Goal: Task Accomplishment & Management: Complete application form

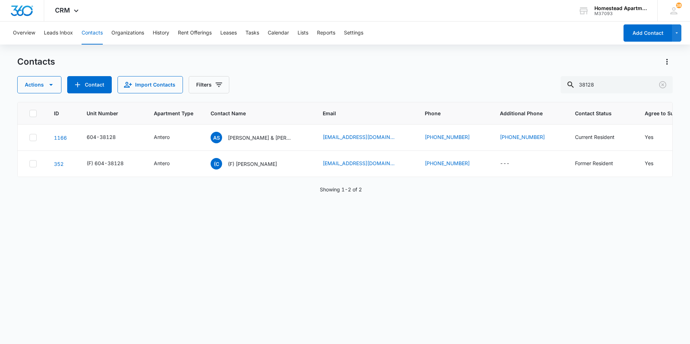
drag, startPoint x: 614, startPoint y: 85, endPoint x: 497, endPoint y: 82, distance: 117.2
click at [497, 82] on div "Actions Contact Import Contacts Filters 38128" at bounding box center [345, 84] width 656 height 17
type input "38095"
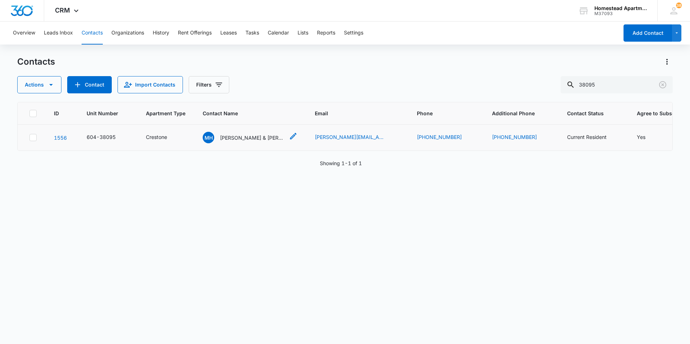
click at [291, 134] on icon "Contact Name - Mackenna Henderson & Hugo Duarte Saucedo - Select to Edit Field" at bounding box center [293, 136] width 9 height 9
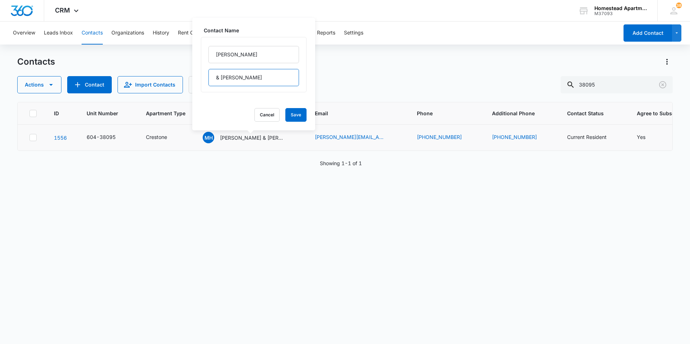
drag, startPoint x: 286, startPoint y: 81, endPoint x: 210, endPoint y: 82, distance: 75.5
click at [210, 82] on input "& [PERSON_NAME]" at bounding box center [253, 77] width 91 height 17
click at [289, 113] on button "Save" at bounding box center [295, 115] width 21 height 14
click at [542, 138] on icon "Additional Phone - (214) 316-9162 - Select to Edit Field" at bounding box center [545, 137] width 6 height 6
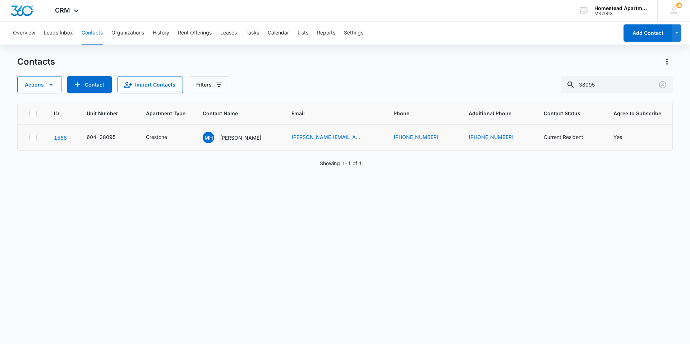
click at [528, 90] on div "Actions Contact Import Contacts Filters 38095" at bounding box center [345, 84] width 656 height 17
click at [525, 138] on icon "Additional Phone - (214) 316-9162 - Select to Edit Field" at bounding box center [522, 137] width 9 height 9
drag, startPoint x: 493, startPoint y: 93, endPoint x: 470, endPoint y: 93, distance: 23.4
click at [470, 93] on input "Additional Phone" at bounding box center [506, 91] width 91 height 17
click at [534, 111] on button "Save" at bounding box center [541, 114] width 21 height 14
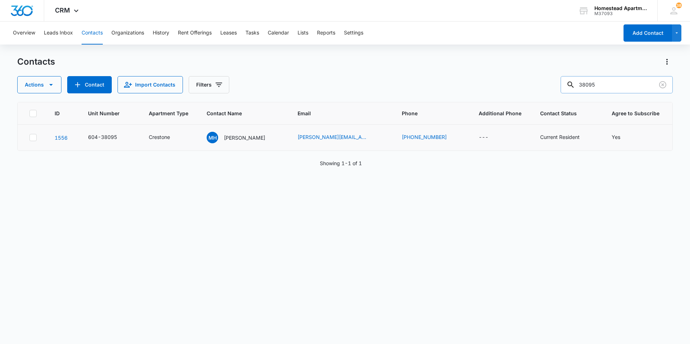
drag, startPoint x: 613, startPoint y: 82, endPoint x: 572, endPoint y: 82, distance: 40.6
click at [572, 82] on div "38095" at bounding box center [617, 84] width 112 height 17
type input "35535"
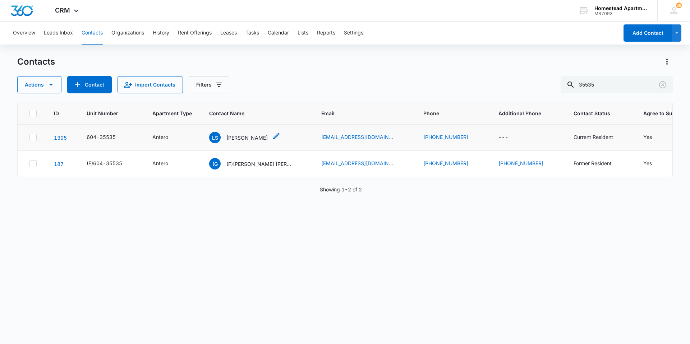
click at [228, 136] on p "[PERSON_NAME]" at bounding box center [246, 138] width 41 height 8
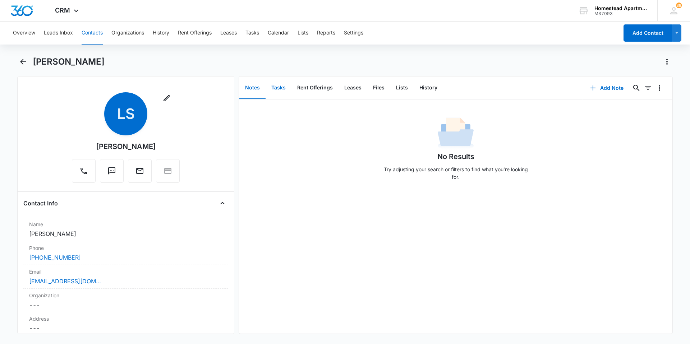
click at [284, 95] on button "Tasks" at bounding box center [279, 88] width 26 height 22
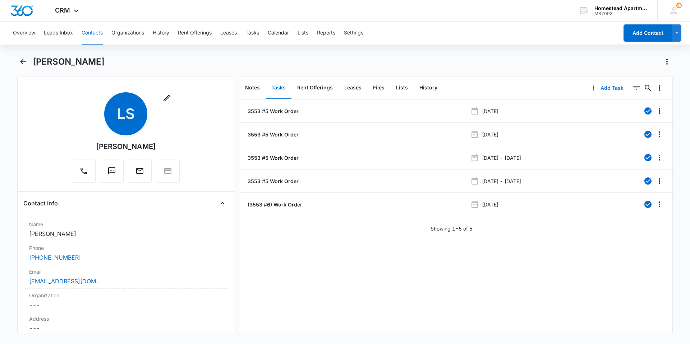
click at [599, 90] on button "Add Task" at bounding box center [606, 87] width 47 height 17
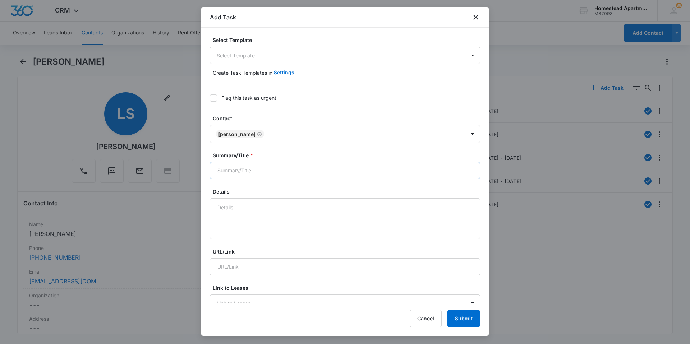
click at [255, 173] on input "Summary/Title *" at bounding box center [345, 170] width 270 height 17
click at [248, 60] on body "CRM Apps Reputation Websites Forms CRM Email Social Content Intelligence Files …" at bounding box center [345, 172] width 690 height 344
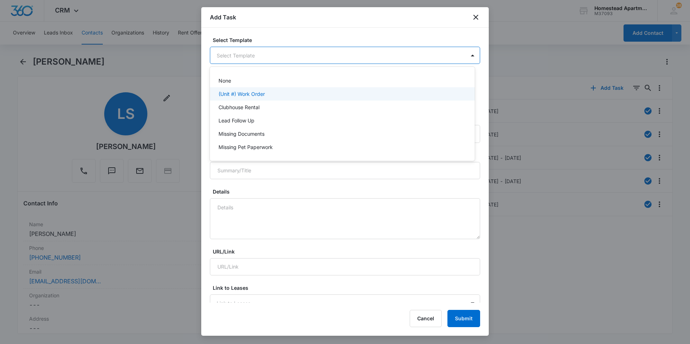
click at [245, 94] on p "(Unit #) Work Order" at bounding box center [242, 94] width 46 height 8
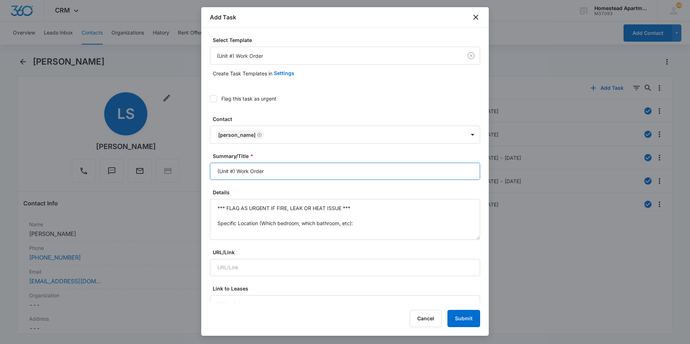
drag, startPoint x: 236, startPoint y: 172, endPoint x: 197, endPoint y: 169, distance: 38.6
click at [205, 172] on div "Select Template (Unit #) Work Order Create Task Templates in Settings Flag this…" at bounding box center [345, 165] width 288 height 275
type input "3553 #5 Work Order"
click at [247, 214] on textarea "*** FLAG AS URGENT IF FIRE, LEAK OR HEAT ISSUE *** Specific Location (Which bed…" at bounding box center [345, 219] width 270 height 41
click at [236, 235] on textarea "*** FLAG AS URGENT IF FIRE, LEAK OR HEAT ISSUE *** Specific Location (Which bed…" at bounding box center [345, 219] width 270 height 41
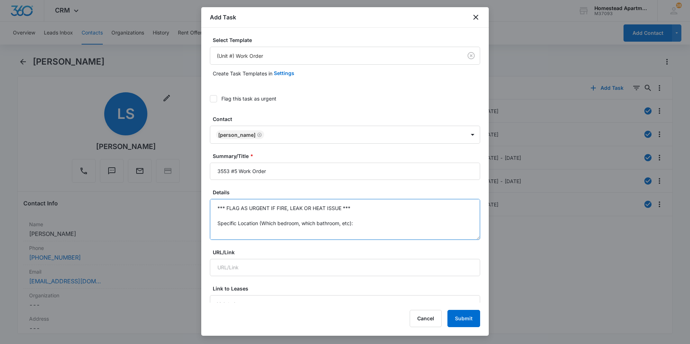
drag, startPoint x: 235, startPoint y: 231, endPoint x: 207, endPoint y: 191, distance: 49.5
click at [207, 191] on div "Select Template (Unit #) Work Order Create Task Templates in Settings Flag this…" at bounding box center [345, 165] width 288 height 275
type textarea "W"
click at [365, 217] on textarea "Tenant recently had a leak from #6 flood her unit." at bounding box center [345, 219] width 270 height 41
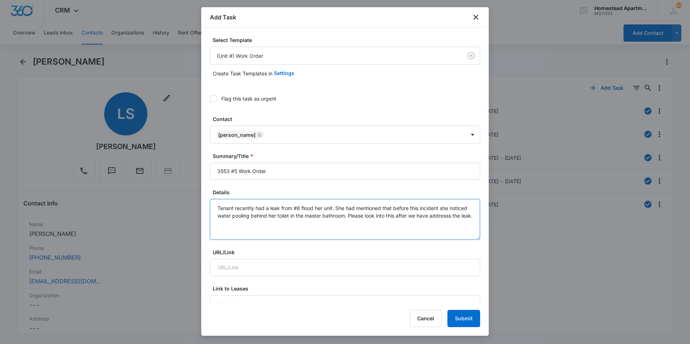
click at [230, 224] on textarea "Tenant recently had a leak from #6 flood her unit. She had mentioned that befor…" at bounding box center [345, 219] width 270 height 41
click at [302, 228] on textarea "Tenant recently had a leak from #6 flood her unit. She had mentioned that befor…" at bounding box center [345, 219] width 270 height 41
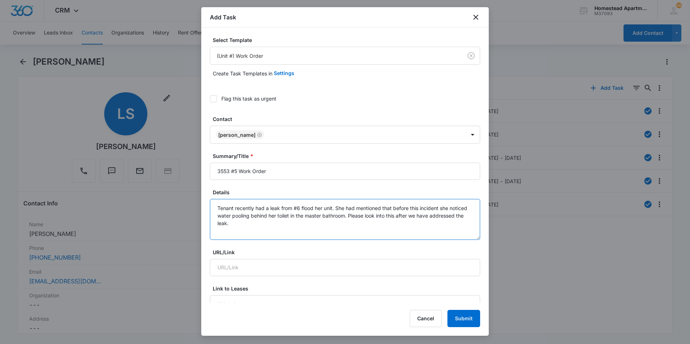
click at [285, 225] on textarea "Tenant recently had a leak from #6 flood her unit. She had mentioned that befor…" at bounding box center [345, 219] width 270 height 41
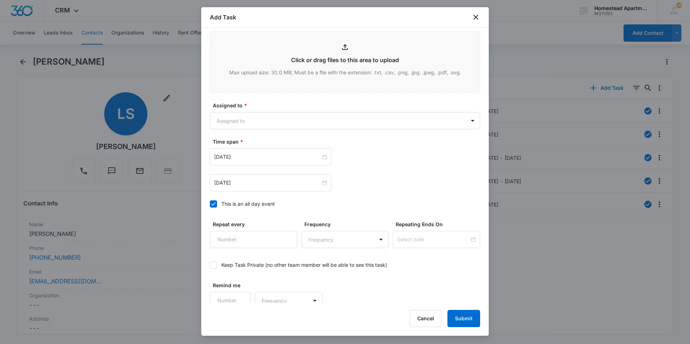
scroll to position [389, 0]
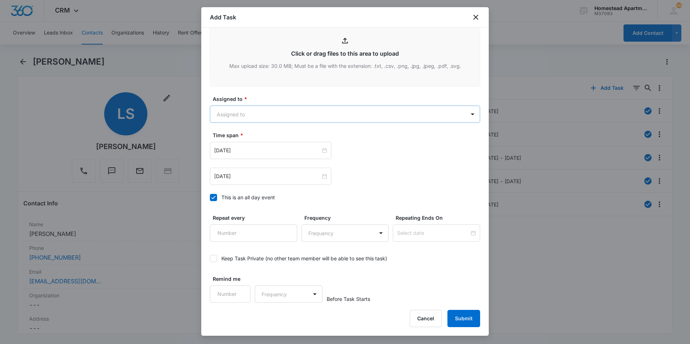
type textarea "Tenant recently had a leak from #6 flood her unit. She had mentioned that befor…"
click at [322, 112] on body "CRM Apps Reputation Websites Forms CRM Email Social Content Intelligence Files …" at bounding box center [345, 172] width 690 height 344
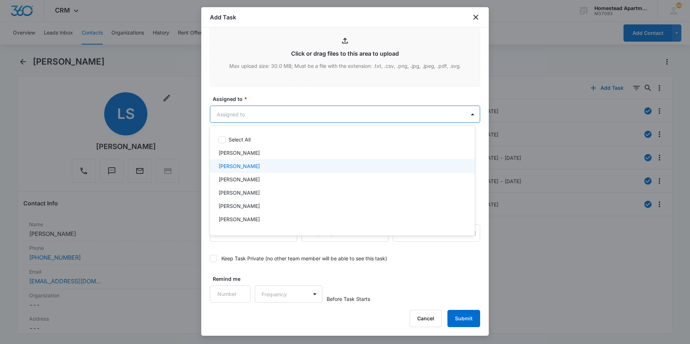
click at [269, 167] on div "[PERSON_NAME]" at bounding box center [342, 166] width 246 height 8
click at [271, 105] on div at bounding box center [345, 172] width 690 height 344
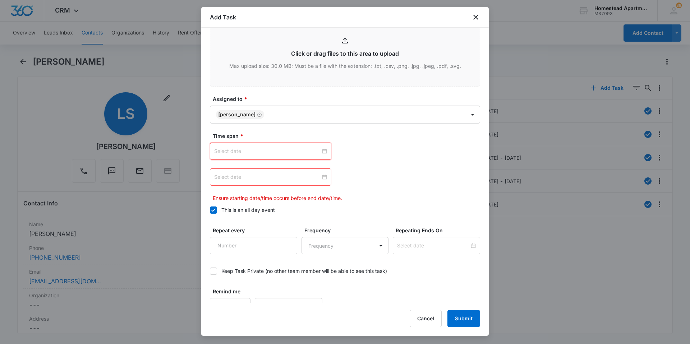
click at [290, 154] on input at bounding box center [267, 151] width 106 height 8
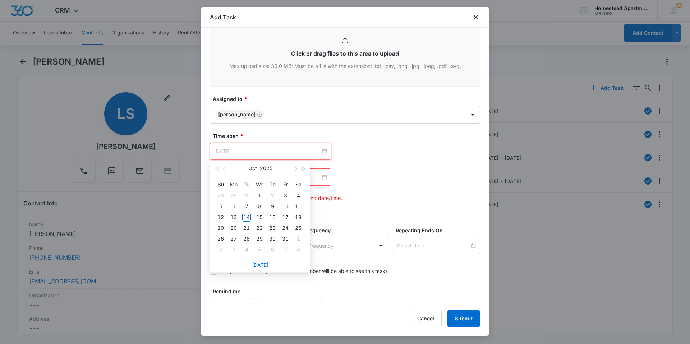
type input "[DATE]"
click at [276, 229] on div "23" at bounding box center [272, 228] width 9 height 9
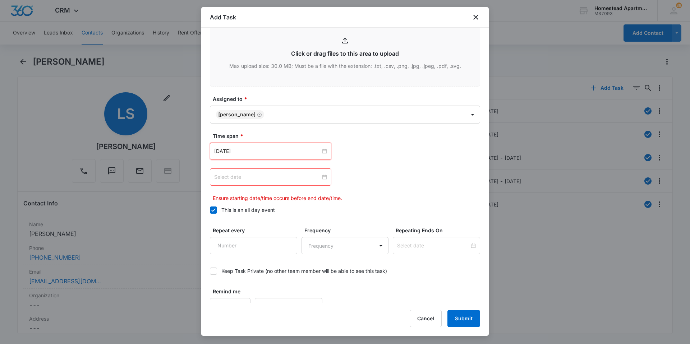
click at [278, 175] on input at bounding box center [267, 177] width 106 height 8
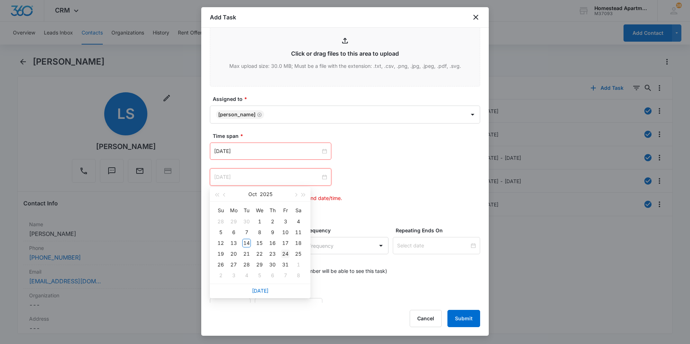
type input "[DATE]"
click at [283, 255] on div "24" at bounding box center [285, 254] width 9 height 9
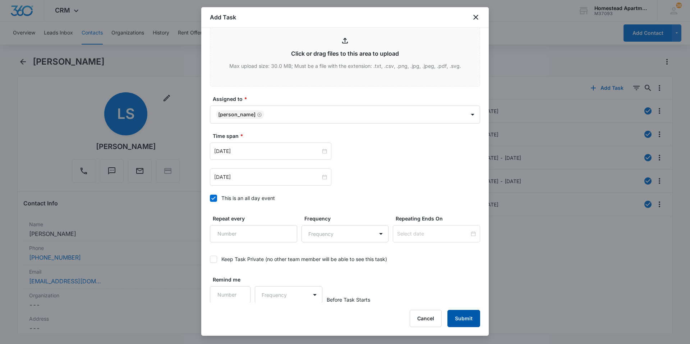
click at [459, 324] on button "Submit" at bounding box center [464, 318] width 33 height 17
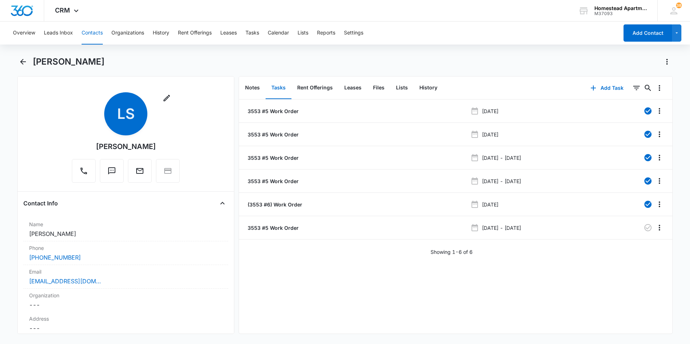
click at [101, 37] on button "Contacts" at bounding box center [92, 33] width 21 height 23
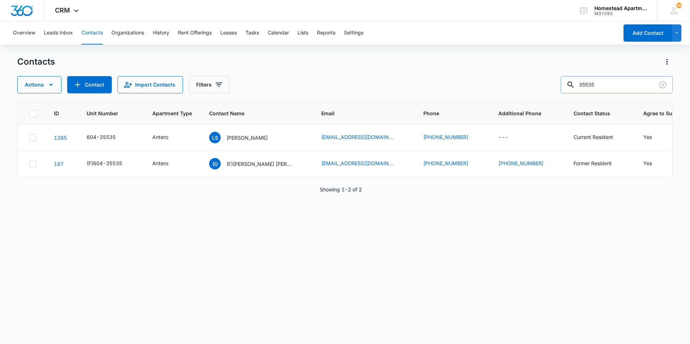
click at [604, 87] on input "35535" at bounding box center [617, 84] width 112 height 17
type input "36221"
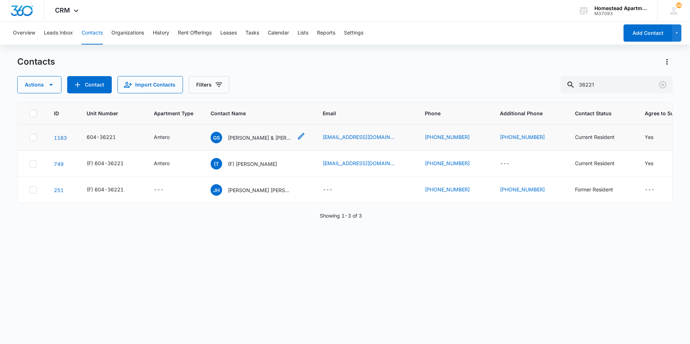
click at [263, 143] on div "GS [PERSON_NAME] & [PERSON_NAME]" at bounding box center [252, 138] width 82 height 12
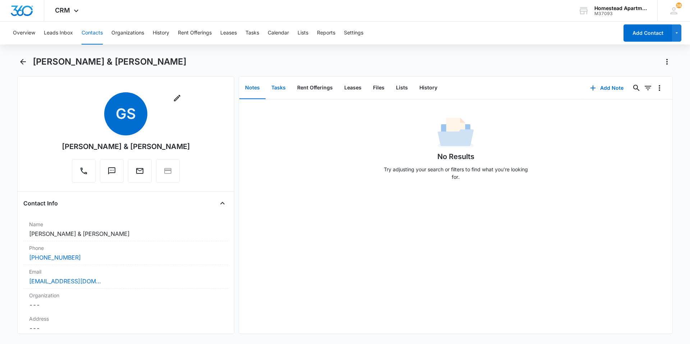
click at [273, 90] on button "Tasks" at bounding box center [279, 88] width 26 height 22
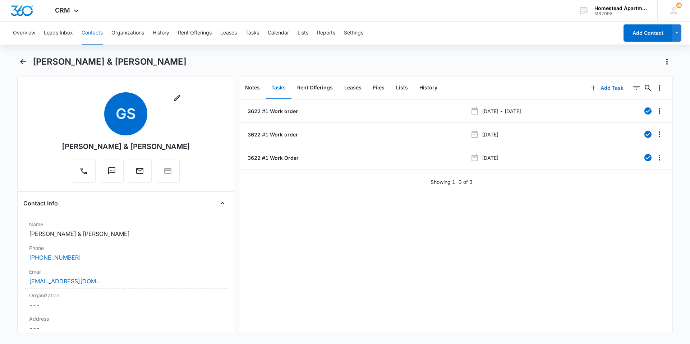
click at [606, 88] on button "Add Task" at bounding box center [606, 87] width 47 height 17
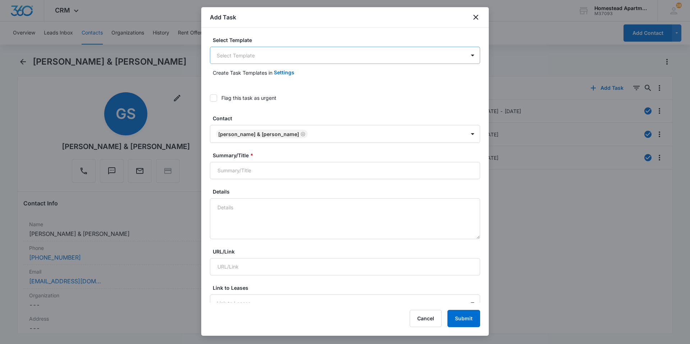
click at [255, 56] on body "CRM Apps Reputation Websites Forms CRM Email Social Content Intelligence Files …" at bounding box center [345, 172] width 690 height 344
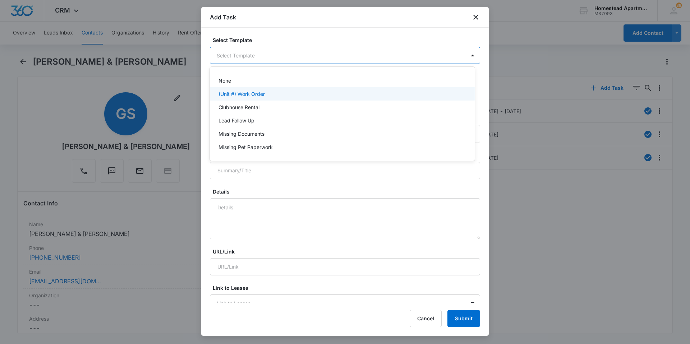
click at [259, 98] on div "(Unit #) Work Order" at bounding box center [342, 93] width 265 height 13
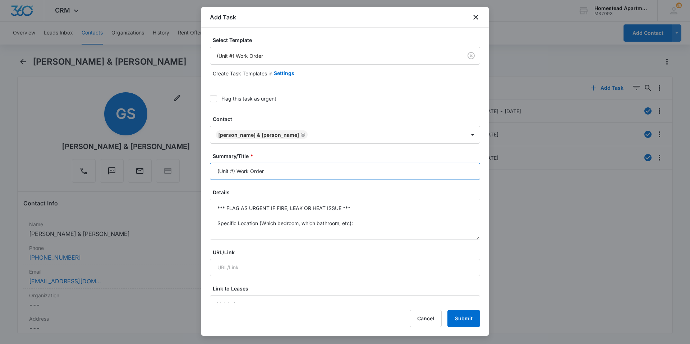
click at [233, 171] on input "(Unit #) Work Order" at bounding box center [345, 171] width 270 height 17
type input "(3622 #1) Work Order"
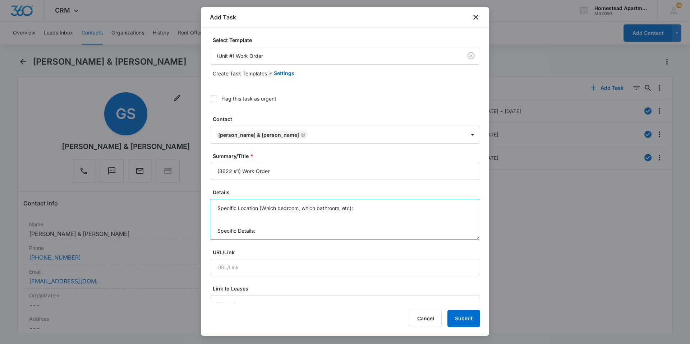
scroll to position [0, 0]
drag, startPoint x: 238, startPoint y: 234, endPoint x: 188, endPoint y: 124, distance: 121.5
click at [188, 124] on body "CRM Apps Reputation Websites Forms CRM Email Social Content Intelligence Files …" at bounding box center [345, 172] width 690 height 344
click at [288, 209] on textarea "Toilet is running constantly. Th back tank keeps filling up," at bounding box center [345, 219] width 270 height 41
drag, startPoint x: 292, startPoint y: 208, endPoint x: 392, endPoint y: 206, distance: 100.0
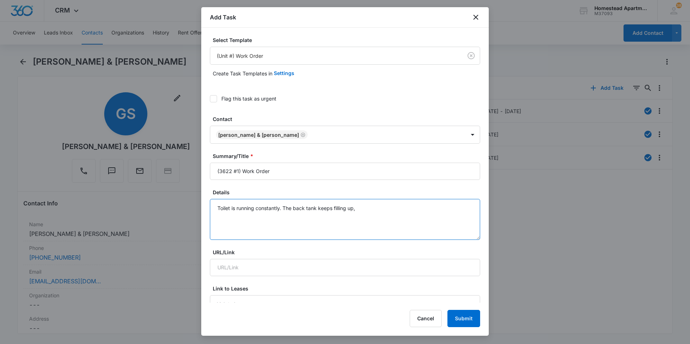
click at [392, 206] on textarea "Toilet is running constantly. The back tank keeps filling up," at bounding box center [345, 219] width 270 height 41
click at [420, 205] on textarea "Toilet is running constantly. The water keeps draining and filling up constantl…" at bounding box center [345, 219] width 270 height 41
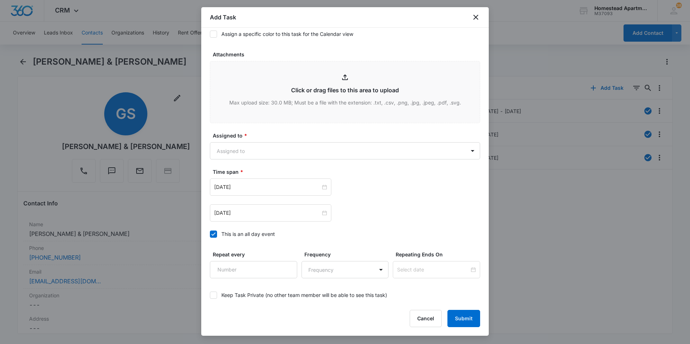
scroll to position [389, 0]
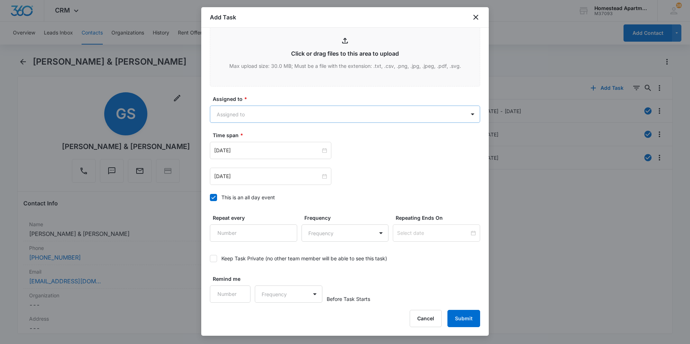
type textarea "Toilet is running constantly. The water keeps draining and filling up constantl…"
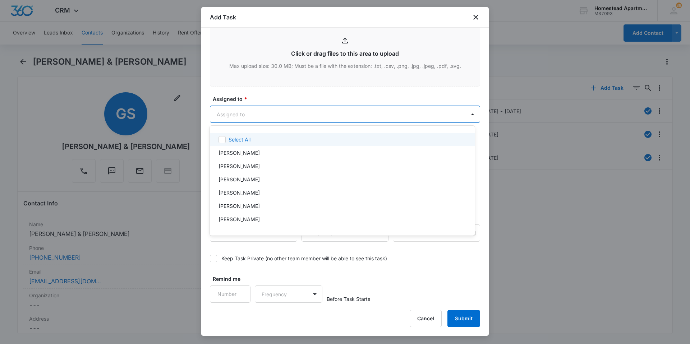
click at [304, 119] on body "CRM Apps Reputation Websites Forms CRM Email Social Content Intelligence Files …" at bounding box center [345, 172] width 690 height 344
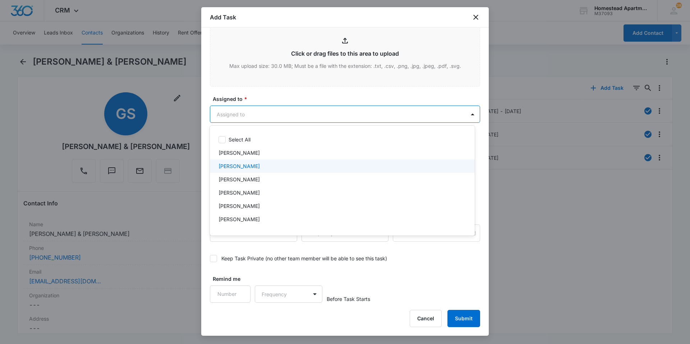
click at [253, 167] on div "[PERSON_NAME]" at bounding box center [342, 166] width 246 height 8
click at [304, 98] on div at bounding box center [345, 172] width 690 height 344
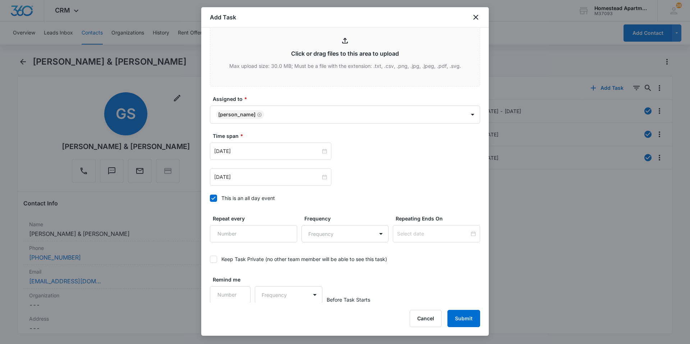
scroll to position [390, 0]
click at [325, 150] on div "[DATE]" at bounding box center [271, 150] width 122 height 17
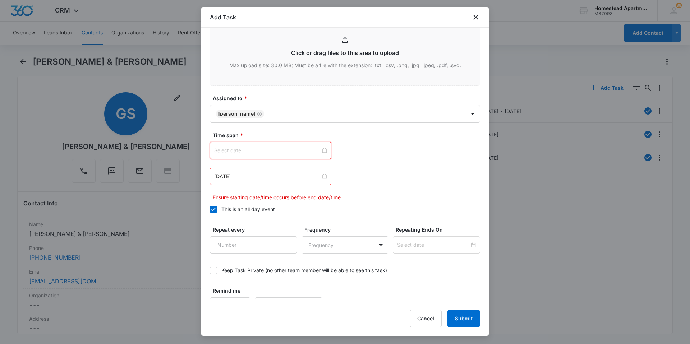
click at [321, 151] on div at bounding box center [270, 151] width 113 height 8
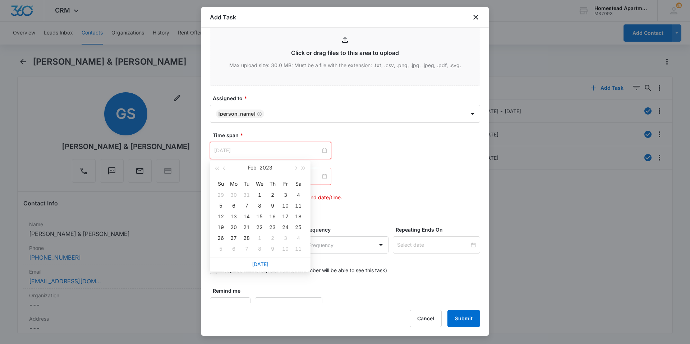
type input "[DATE]"
click at [261, 266] on link "[DATE]" at bounding box center [260, 264] width 17 height 6
type input "[DATE]"
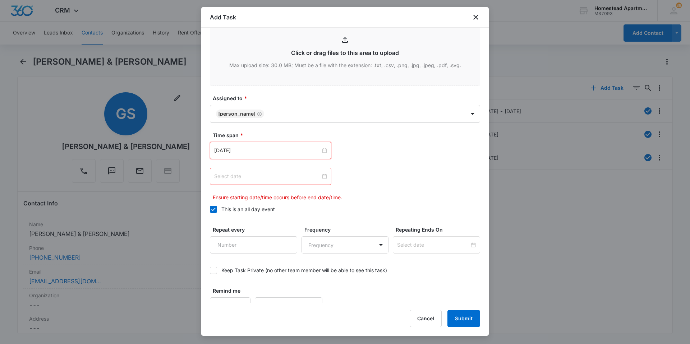
click at [323, 175] on div at bounding box center [270, 177] width 113 height 8
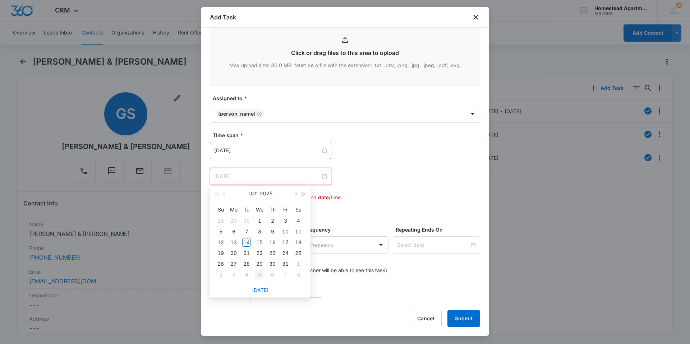
type input "[DATE]"
click at [261, 292] on link "[DATE]" at bounding box center [260, 290] width 17 height 6
type input "[DATE]"
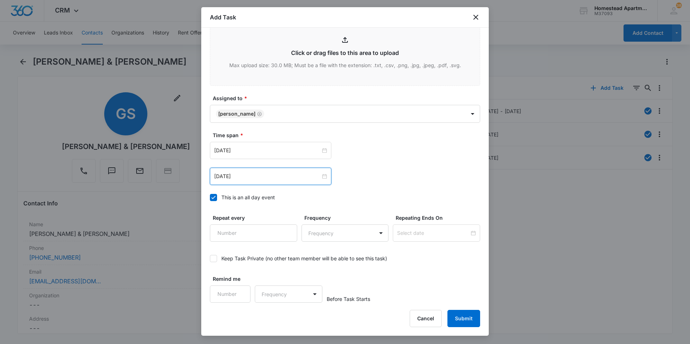
click at [401, 139] on label "Time span *" at bounding box center [348, 136] width 270 height 8
click at [455, 314] on button "Submit" at bounding box center [464, 318] width 33 height 17
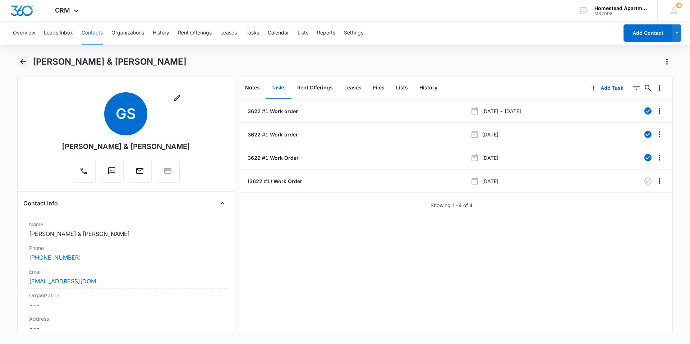
click at [22, 63] on icon "Back" at bounding box center [23, 62] width 9 height 9
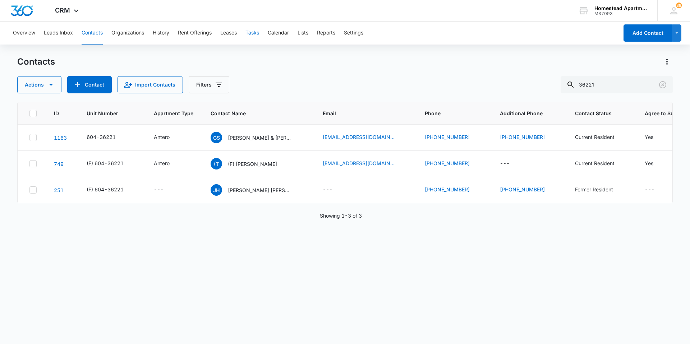
click at [248, 31] on button "Tasks" at bounding box center [253, 33] width 14 height 23
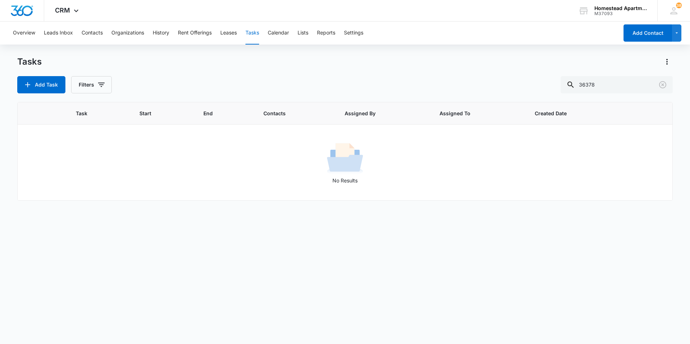
click at [104, 28] on div "Overview Leads Inbox Contacts Organizations History Rent Offerings Leases Tasks…" at bounding box center [314, 33] width 610 height 23
click at [100, 29] on button "Contacts" at bounding box center [92, 33] width 21 height 23
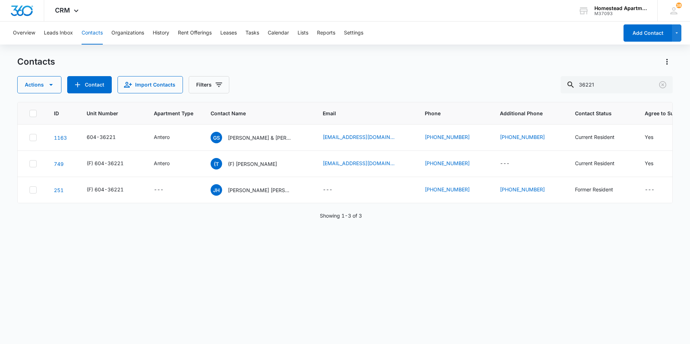
drag, startPoint x: 605, startPoint y: 96, endPoint x: 600, endPoint y: 93, distance: 5.3
click at [601, 96] on div "Contacts Actions Contact Import Contacts Filters 36221 ID Unit Number Apartment…" at bounding box center [345, 200] width 656 height 288
drag, startPoint x: 606, startPoint y: 86, endPoint x: 500, endPoint y: 86, distance: 106.0
click at [500, 86] on div "Actions Contact Import Contacts Filters 36221" at bounding box center [345, 84] width 656 height 17
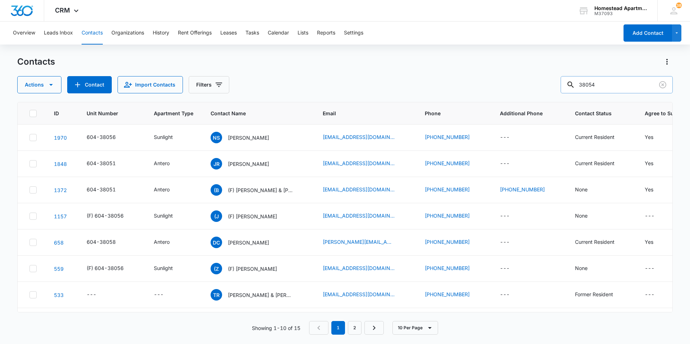
type input "38054"
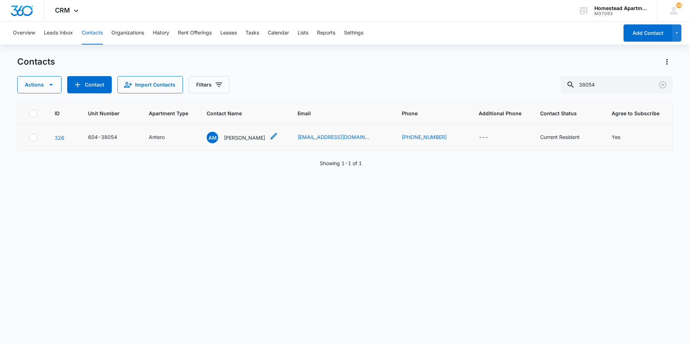
click at [274, 138] on icon "Contact Name - Ashly Madaleno - Select to Edit Field" at bounding box center [274, 136] width 6 height 6
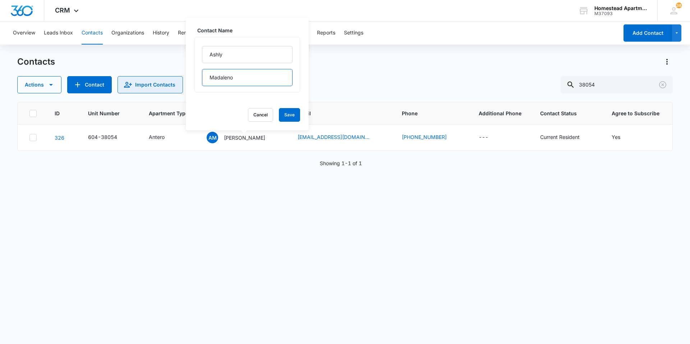
drag, startPoint x: 234, startPoint y: 80, endPoint x: 125, endPoint y: 80, distance: 109.3
click at [125, 80] on div "Contacts Actions Contact Import Contacts Filters 38054 ID Unit Number Apartment…" at bounding box center [345, 200] width 656 height 288
drag, startPoint x: 257, startPoint y: 81, endPoint x: 198, endPoint y: 81, distance: 58.2
click at [198, 81] on div "[PERSON_NAME]" at bounding box center [247, 64] width 106 height 55
click at [256, 54] on input "Ashly" at bounding box center [247, 54] width 91 height 17
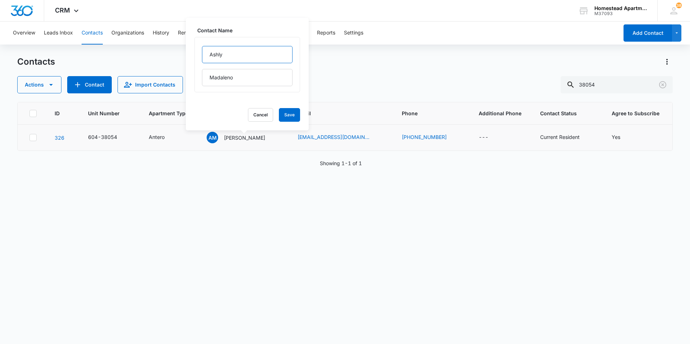
paste input "Madaleno"
click at [256, 54] on input "[PERSON_NAME]" at bounding box center [247, 54] width 91 height 17
type input "[PERSON_NAME]"
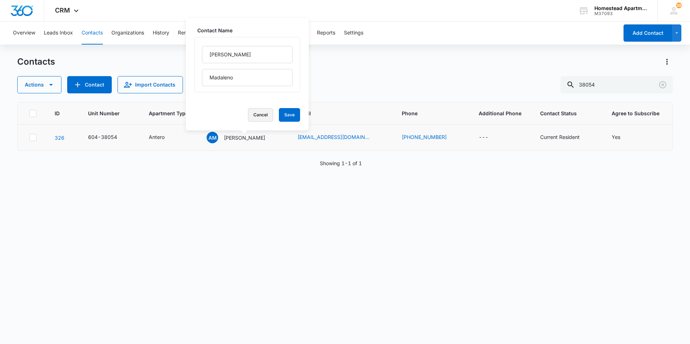
click at [263, 113] on button "Cancel" at bounding box center [260, 115] width 25 height 14
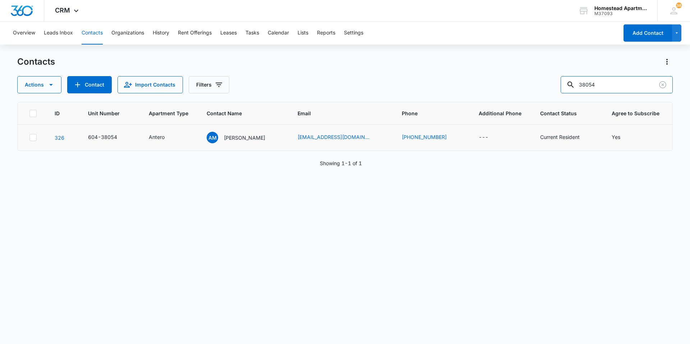
drag, startPoint x: 618, startPoint y: 81, endPoint x: 549, endPoint y: 81, distance: 69.4
click at [549, 81] on div "Actions Contact Import Contacts Filters 38054" at bounding box center [345, 84] width 656 height 17
type input "38088"
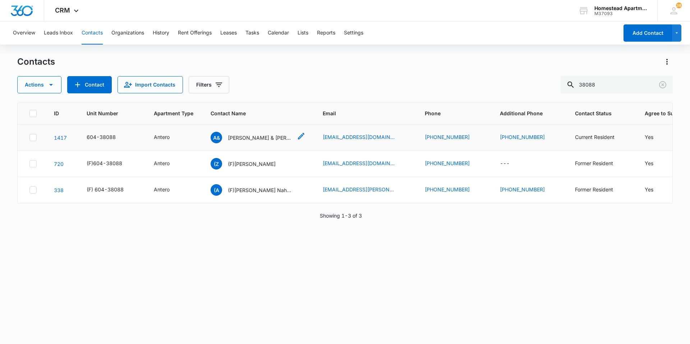
click at [298, 137] on icon "Contact Name - Andrew & Abigail Blevins - Select to Edit Field" at bounding box center [301, 136] width 6 height 6
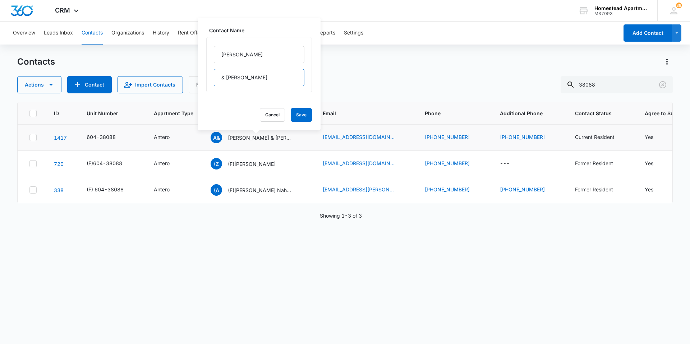
drag, startPoint x: 270, startPoint y: 77, endPoint x: 215, endPoint y: 78, distance: 55.4
click at [215, 78] on input "& [PERSON_NAME]" at bounding box center [259, 77] width 91 height 17
click at [247, 56] on input "[PERSON_NAME]" at bounding box center [259, 54] width 91 height 17
paste input "& [PERSON_NAME]"
click at [249, 55] on input "[PERSON_NAME] & [PERSON_NAME]" at bounding box center [259, 54] width 91 height 17
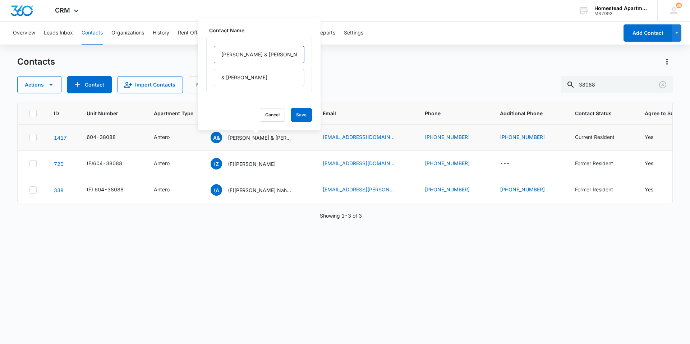
click at [249, 55] on input "[PERSON_NAME] & [PERSON_NAME]" at bounding box center [259, 54] width 91 height 17
type input "[PERSON_NAME] & [PERSON_NAME]"
click at [269, 119] on button "Cancel" at bounding box center [272, 115] width 25 height 14
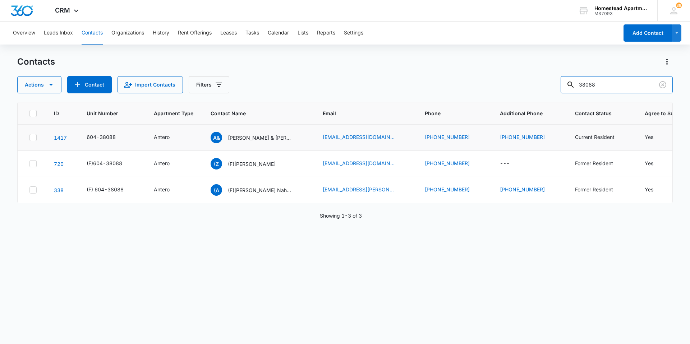
drag, startPoint x: 628, startPoint y: 79, endPoint x: 526, endPoint y: 87, distance: 102.8
click at [526, 87] on div "Actions Contact Import Contacts Filters 38088" at bounding box center [345, 84] width 656 height 17
type input "38147"
